Goal: Task Accomplishment & Management: Use online tool/utility

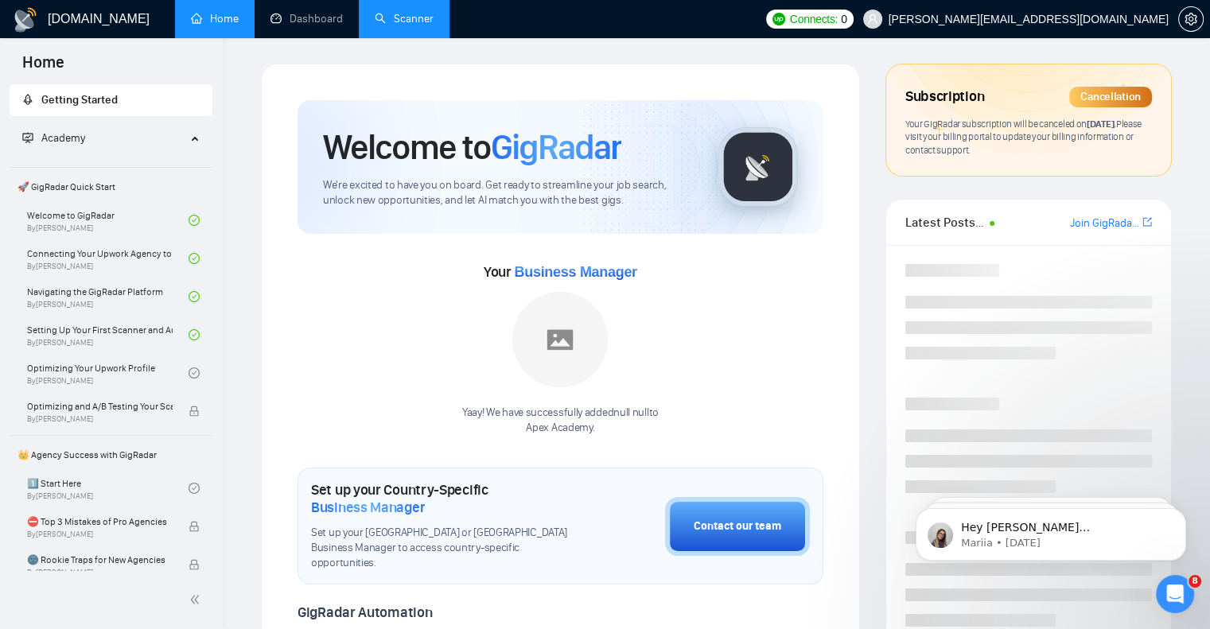
click at [419, 18] on link "Scanner" at bounding box center [404, 19] width 59 height 14
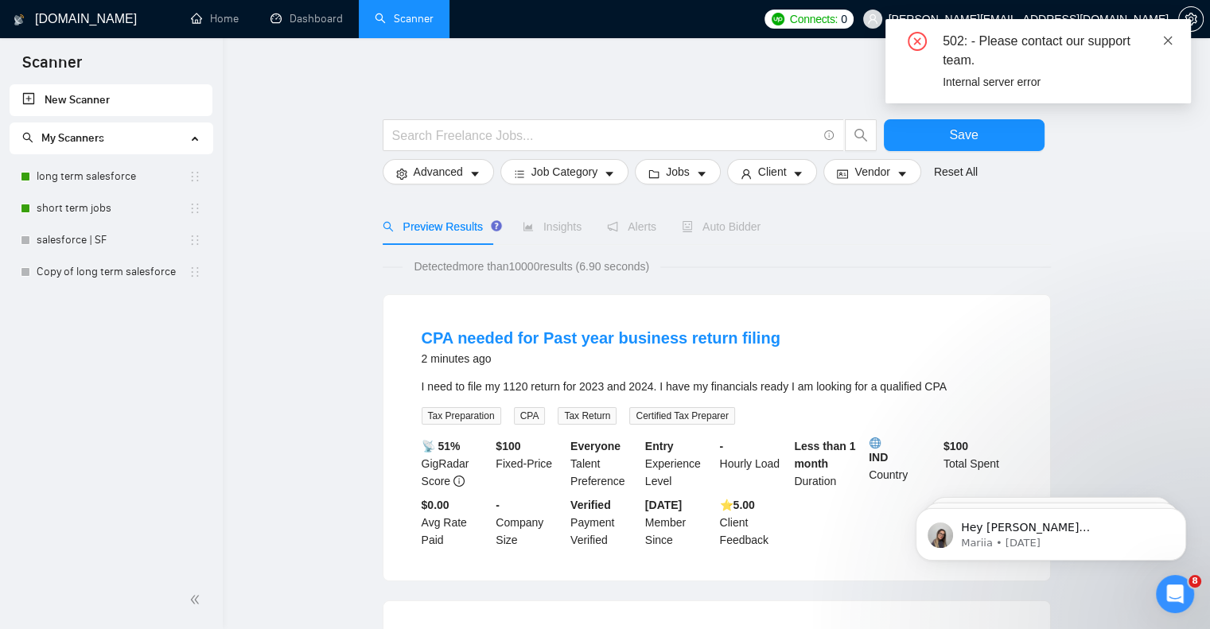
click at [1169, 38] on icon "close" at bounding box center [1168, 40] width 9 height 9
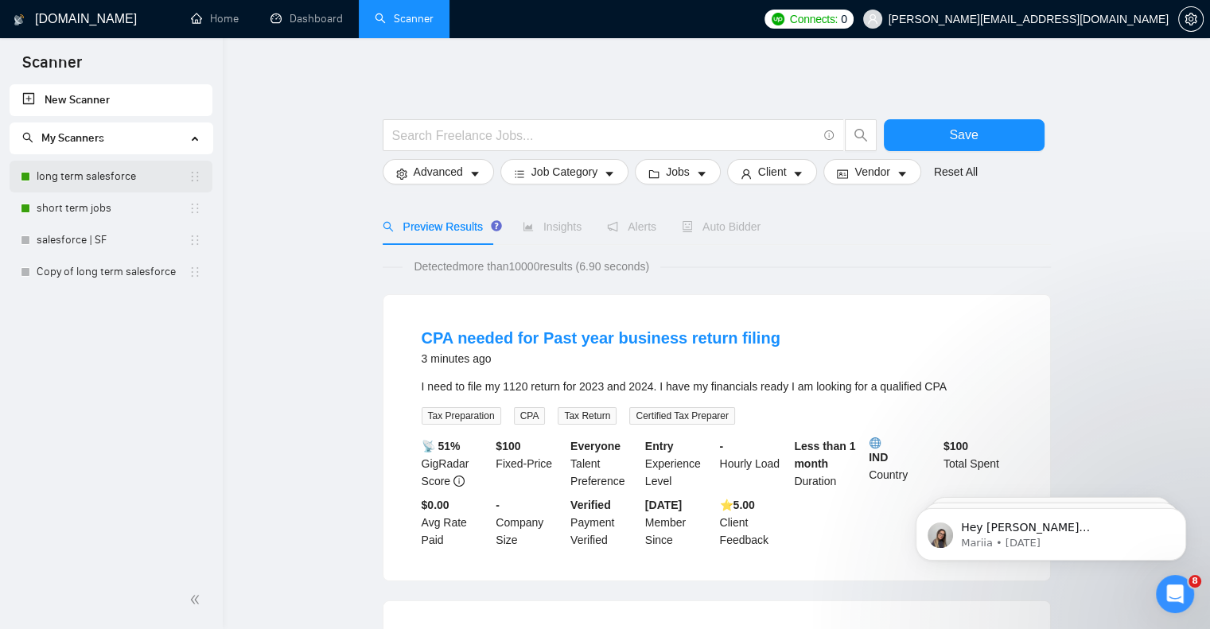
click at [68, 171] on link "long term salesforce" at bounding box center [113, 177] width 152 height 32
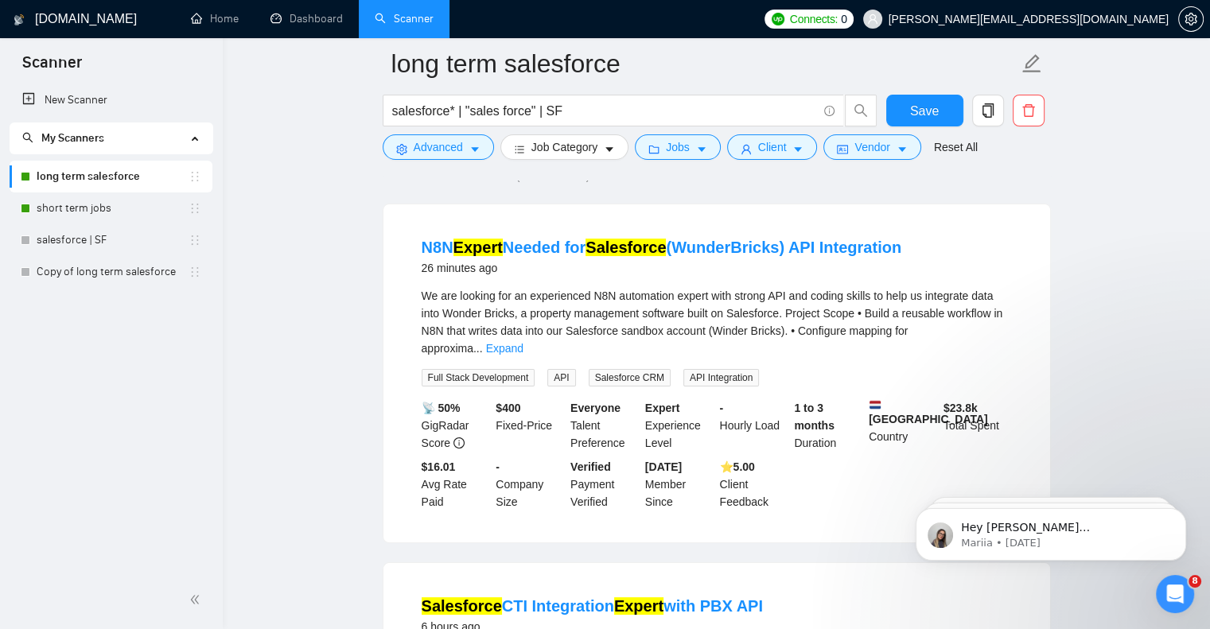
scroll to position [80, 0]
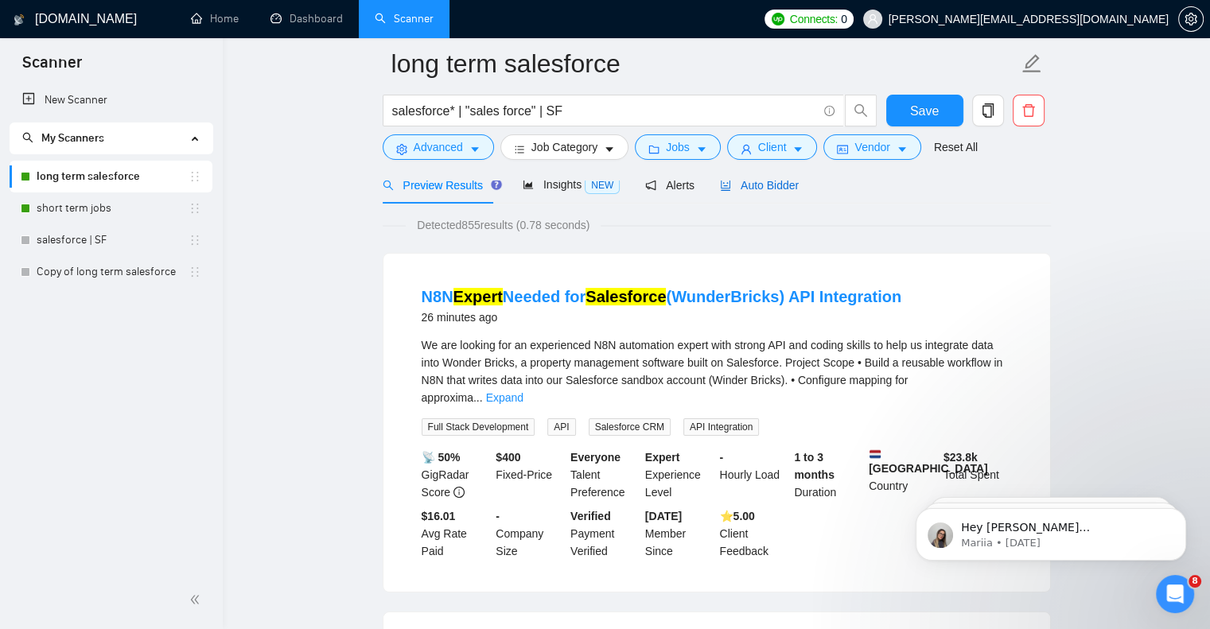
click at [756, 187] on span "Auto Bidder" at bounding box center [759, 185] width 79 height 13
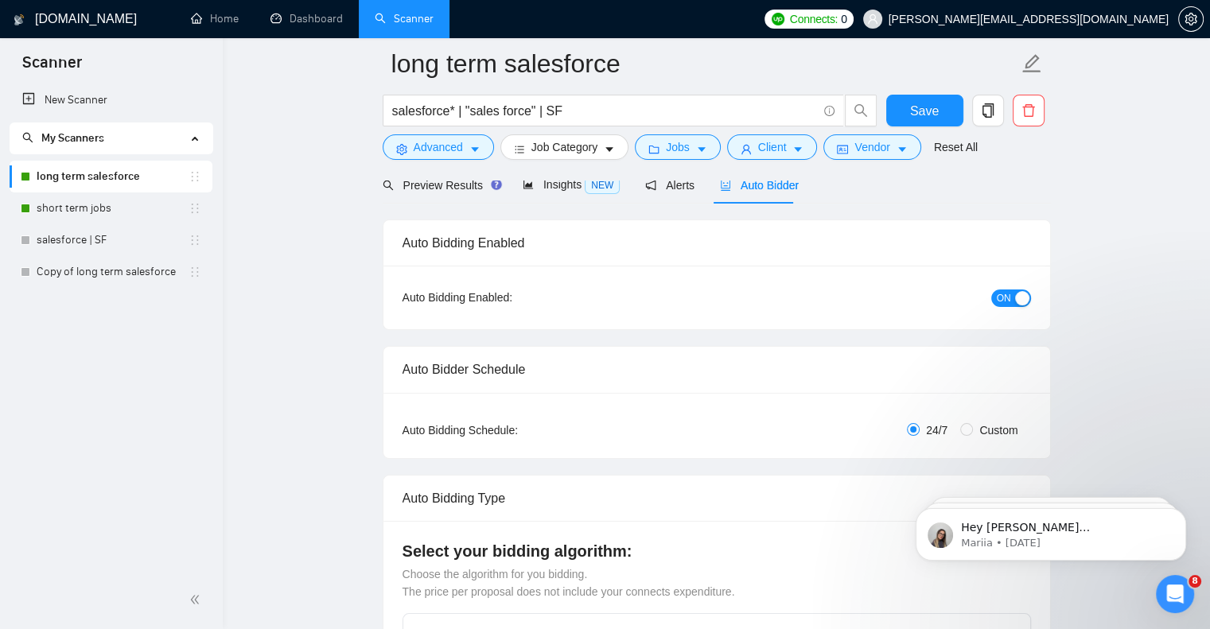
checkbox input "true"
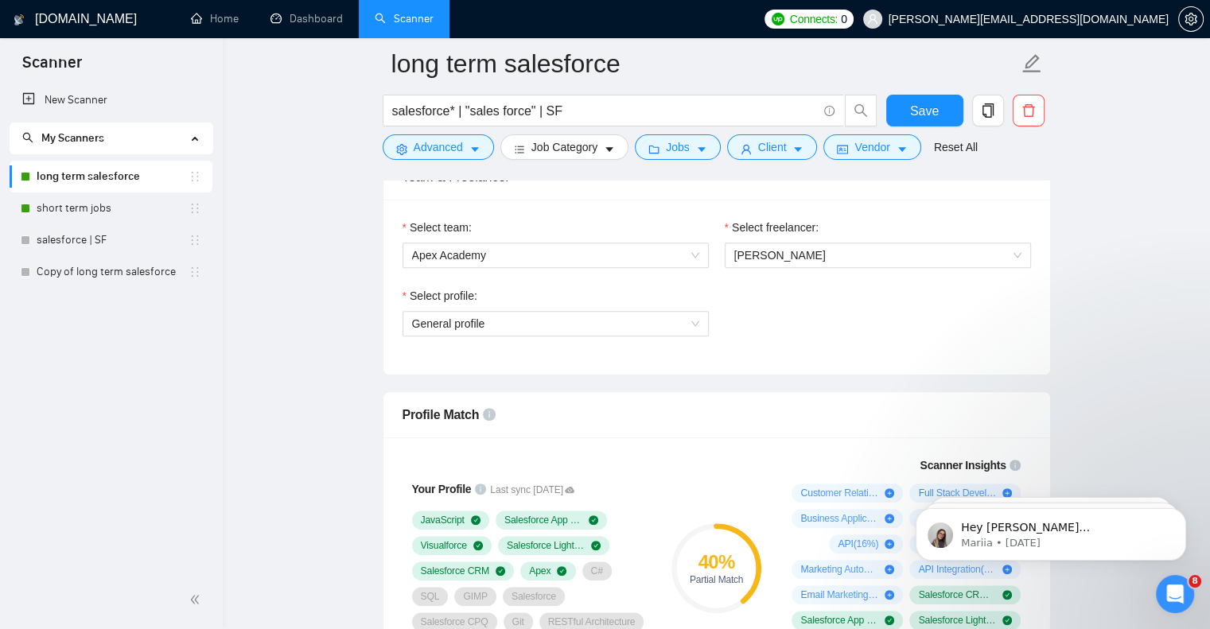
scroll to position [795, 0]
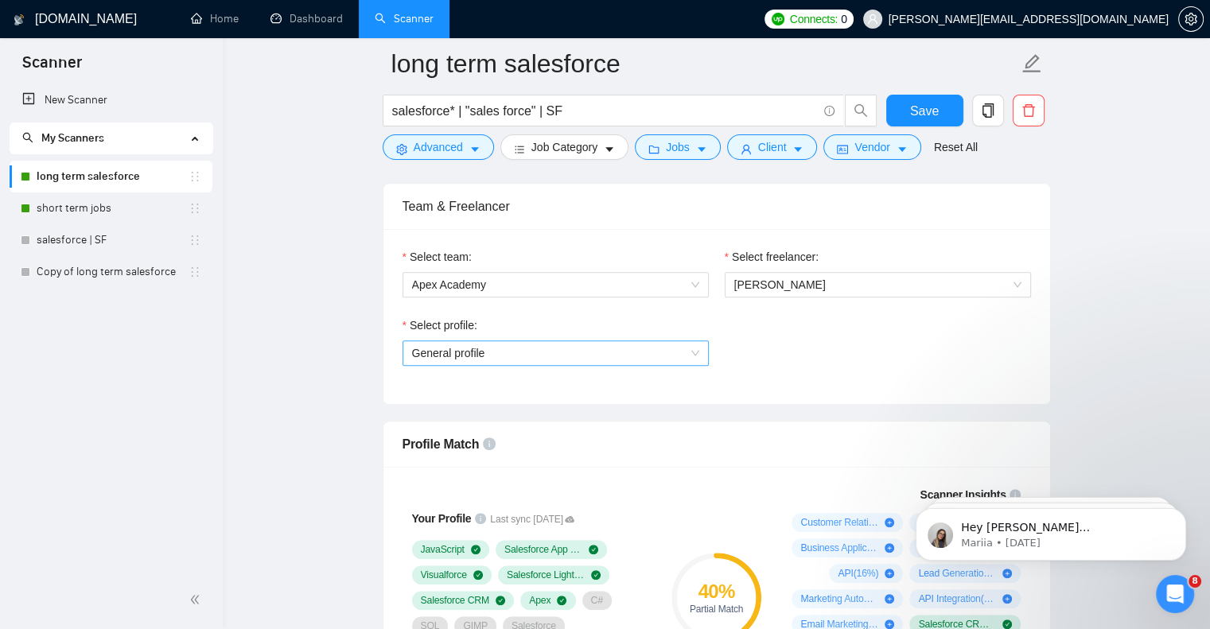
click at [608, 342] on span "General profile" at bounding box center [555, 353] width 287 height 24
click at [827, 332] on div "Select profile: General profile" at bounding box center [717, 351] width 644 height 68
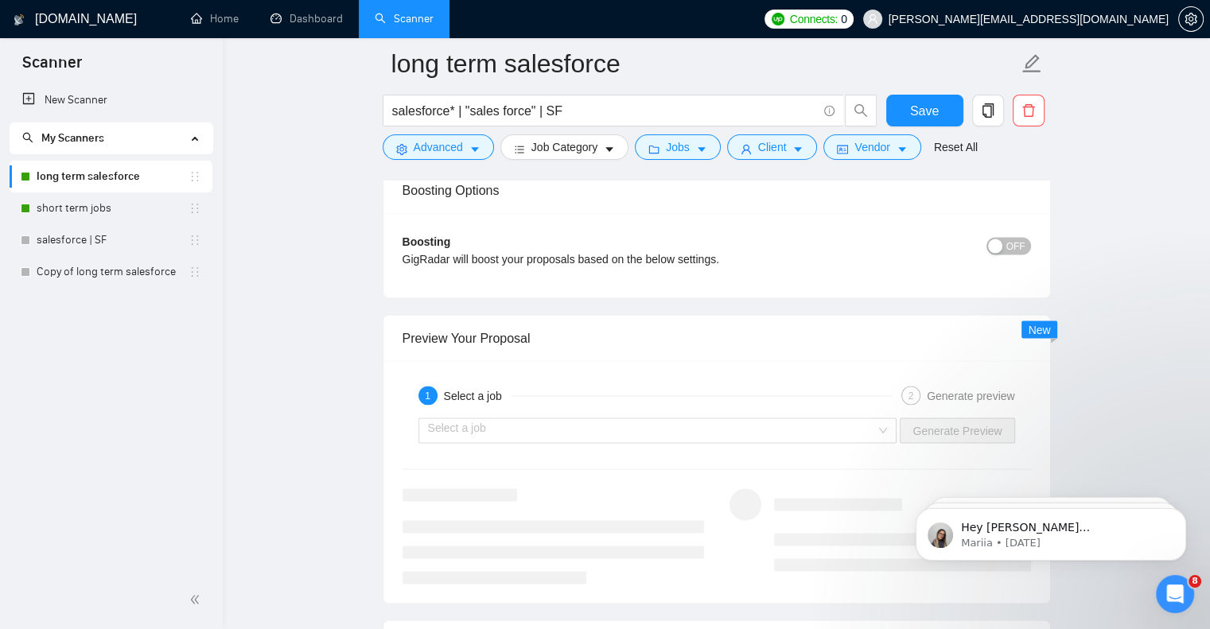
scroll to position [2943, 0]
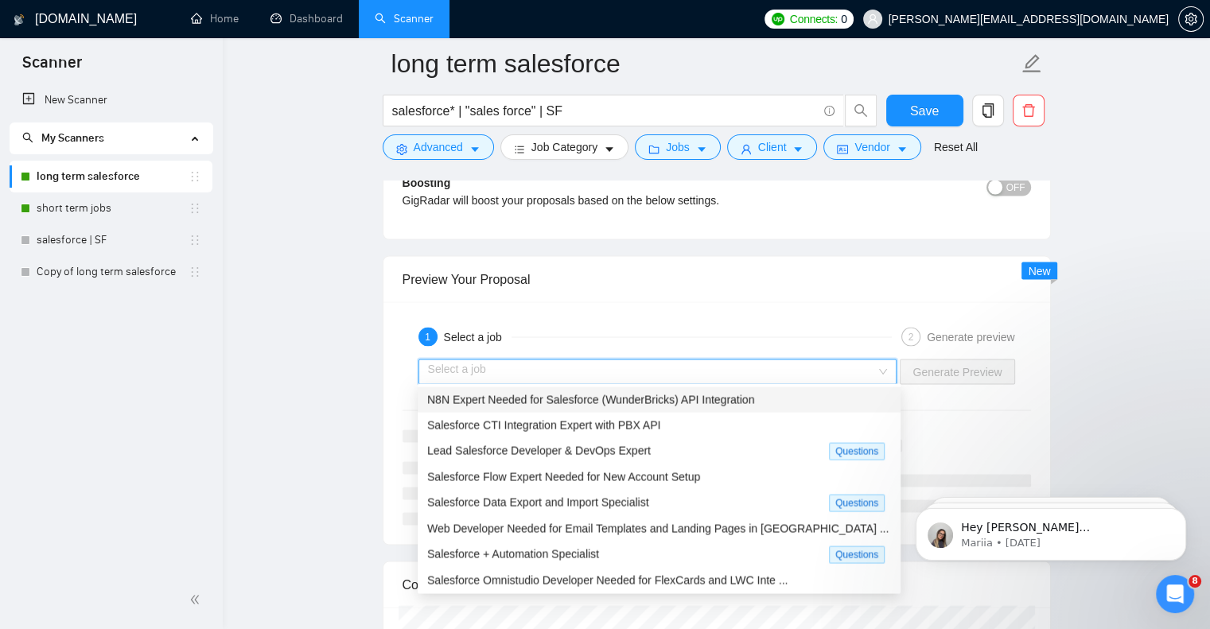
click at [751, 368] on input "search" at bounding box center [652, 372] width 449 height 24
click at [629, 452] on span "Lead Salesforce Developer & DevOps Expert" at bounding box center [539, 450] width 224 height 13
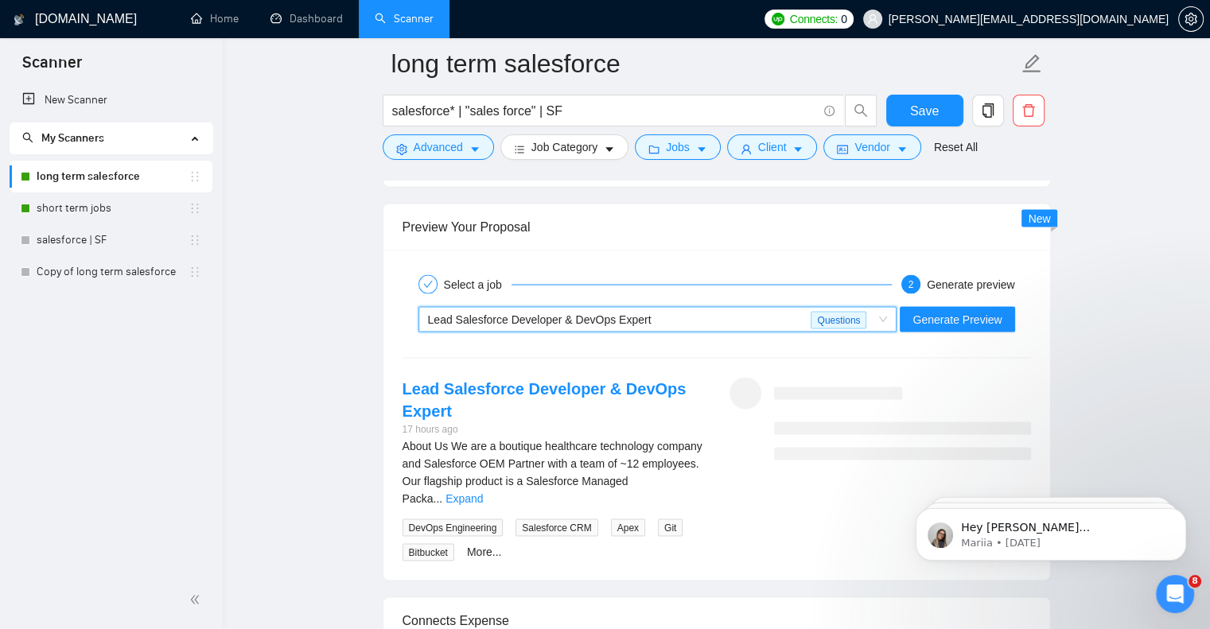
scroll to position [3102, 0]
